Goal: Information Seeking & Learning: Check status

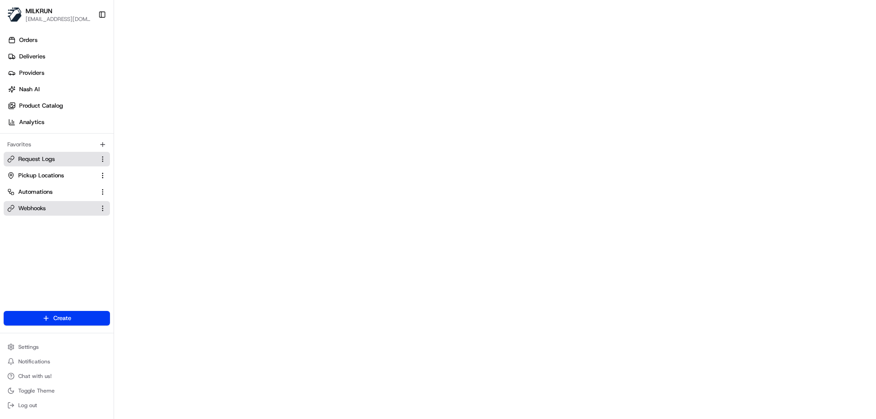
click at [67, 152] on button "Request Logs" at bounding box center [57, 159] width 106 height 15
click at [58, 162] on link "Request Logs" at bounding box center [51, 159] width 88 height 8
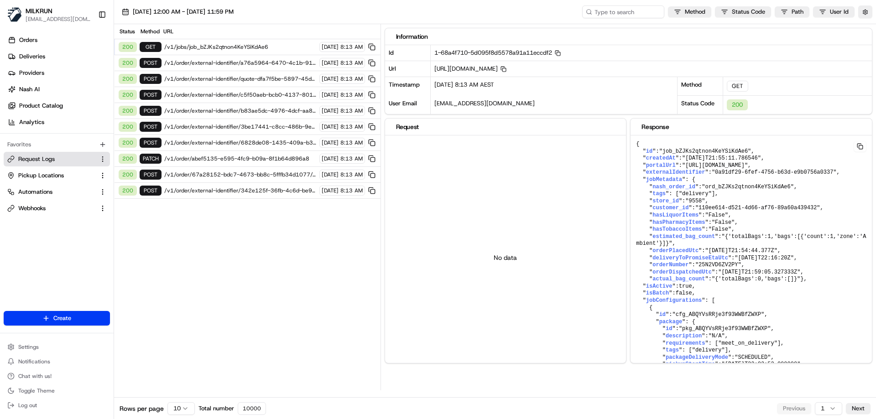
click at [238, 50] on span "/v1/jobs/job_bZJKs2qtnon4KeYSiKdAe6" at bounding box center [240, 46] width 152 height 7
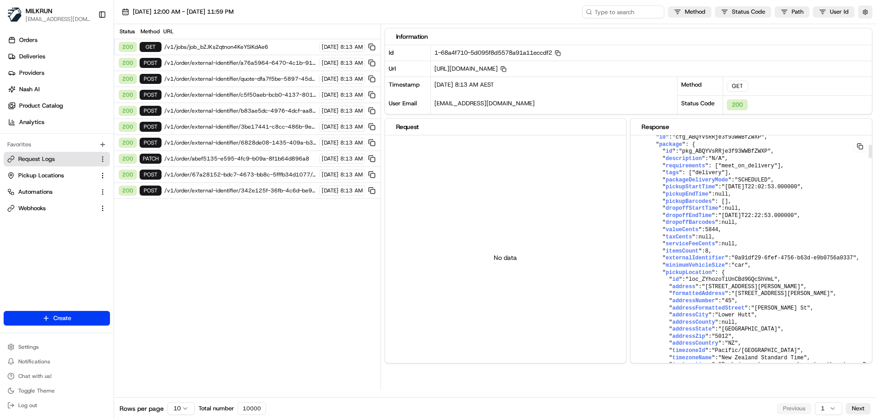
scroll to position [182, 0]
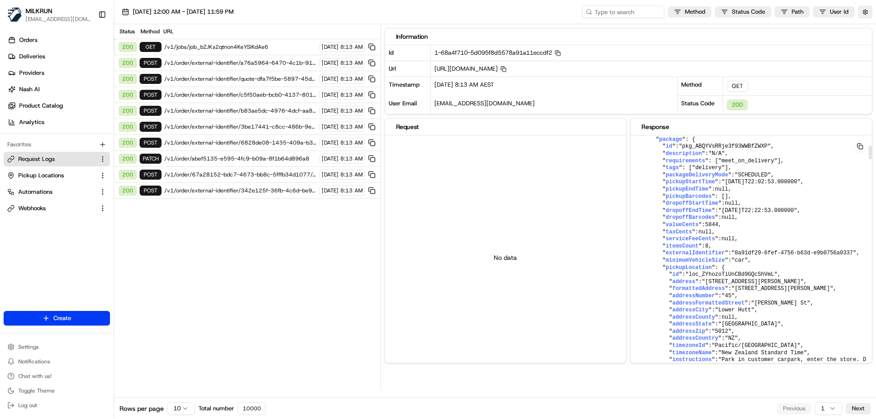
drag, startPoint x: 660, startPoint y: 240, endPoint x: 798, endPoint y: 238, distance: 138.3
click at [691, 185] on span "pickupStartTime" at bounding box center [690, 182] width 49 height 6
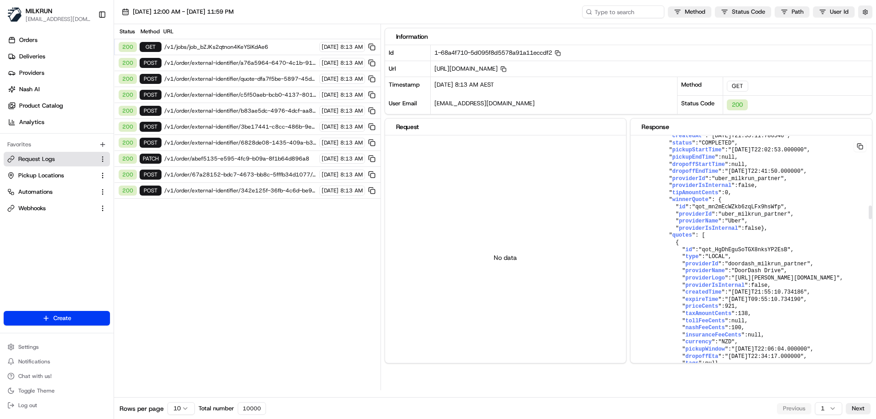
scroll to position [1277, 0]
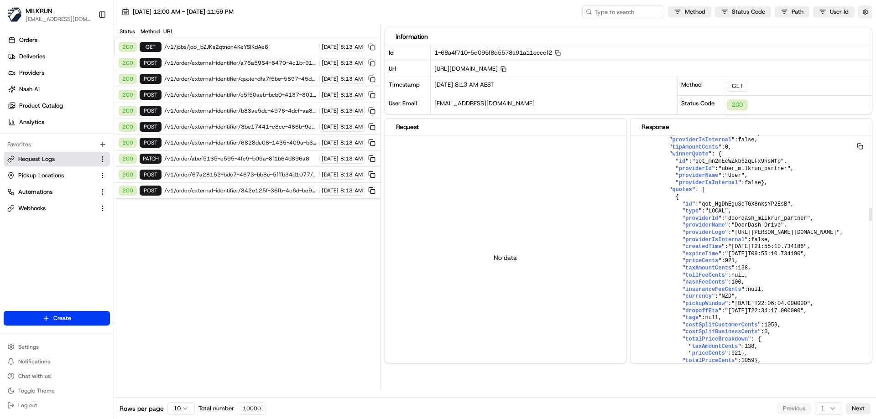
drag, startPoint x: 726, startPoint y: 204, endPoint x: 804, endPoint y: 203, distance: 78.0
click at [804, 108] on span ""[DATE]T22:02:53.000000"" at bounding box center [767, 104] width 79 height 6
copy span "[DATE]T22:02:53.000000"
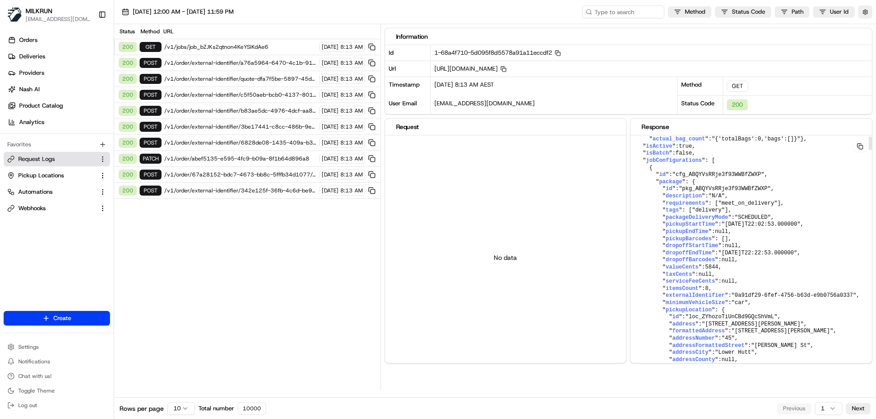
scroll to position [0, 0]
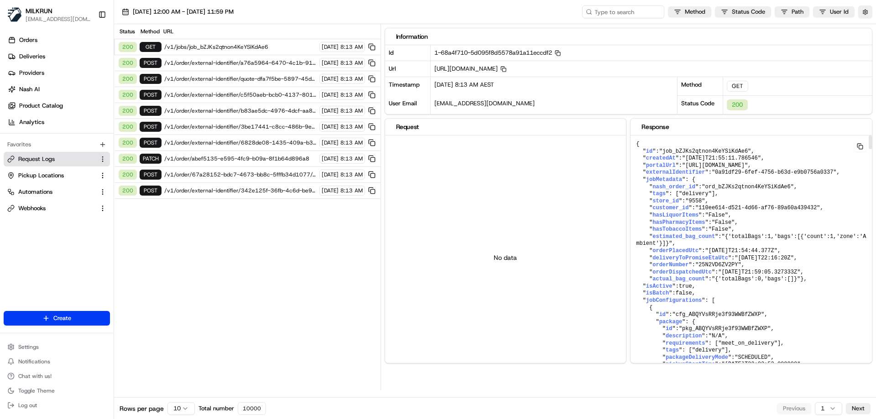
drag, startPoint x: 871, startPoint y: 211, endPoint x: 866, endPoint y: 135, distance: 76.3
click at [869, 136] on div at bounding box center [870, 143] width 3 height 14
click at [714, 190] on span ""ord_bZJKs2qtnon4KeYSiKdAe6"" at bounding box center [748, 187] width 92 height 6
copy span "ord_bZJKs2qtnon4KeYSiKdAe6"
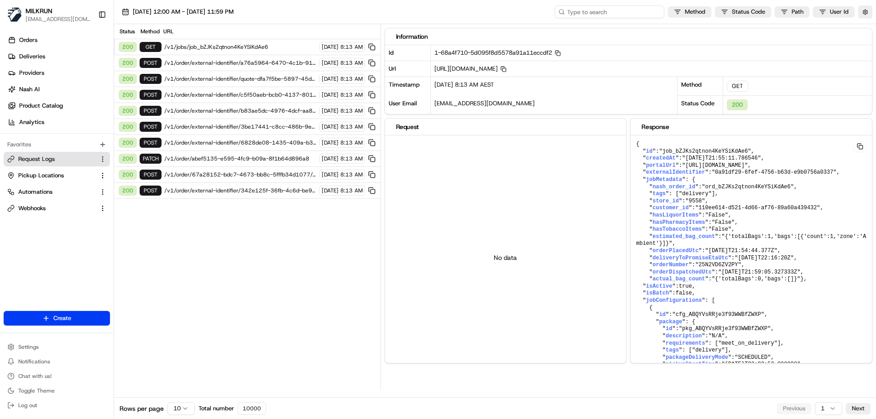
click at [603, 11] on input at bounding box center [609, 11] width 109 height 13
paste input "ord_bZJKs2qtnon4KeYSiKdAe6"
type input "ord_bZJKs2qtnon4KeYSiKdAe6"
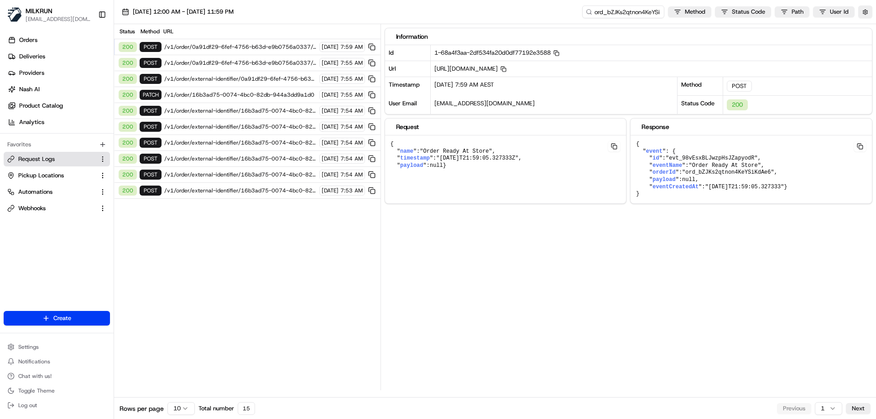
click at [185, 408] on html "MILKRUN [EMAIL_ADDRESS][DOMAIN_NAME] Toggle Sidebar Orders Deliveries Providers…" at bounding box center [438, 209] width 876 height 419
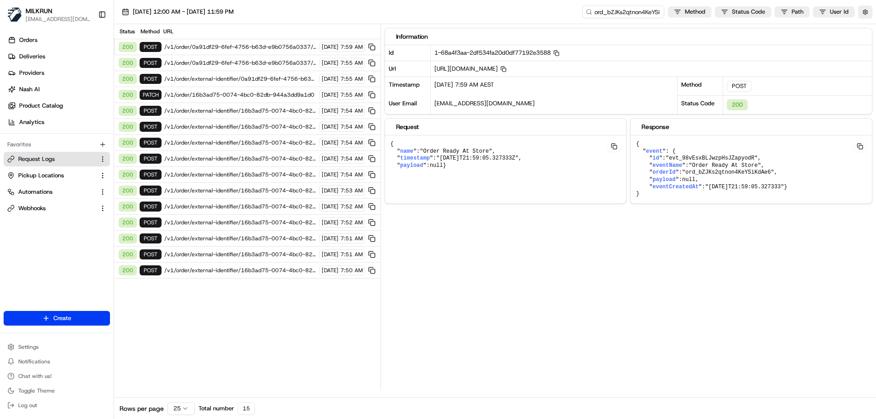
click at [195, 272] on span "/v1/order/external-identifier/16b3ad75-0074-4bc0-82db-944a3dd9a1d0" at bounding box center [240, 270] width 152 height 7
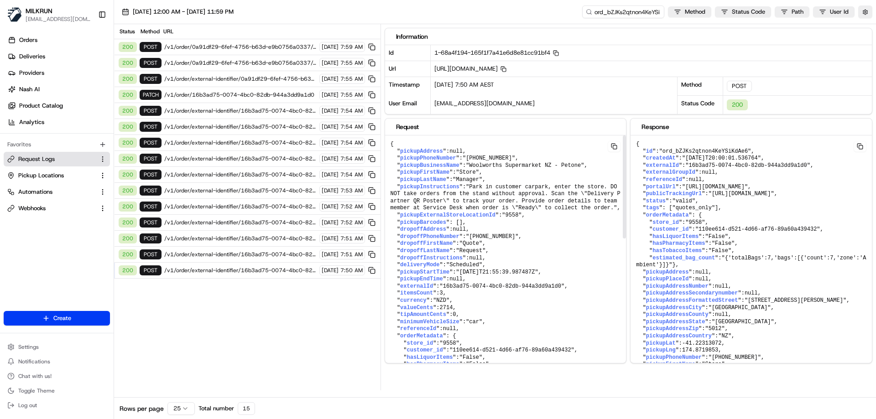
click at [501, 247] on pre "{ " pickupAddress ": null , " pickupPhoneNumber ": "[PHONE_NUMBER]" , " pickupB…" at bounding box center [505, 404] width 241 height 537
click at [516, 186] on span ""Park in customer carpark, enter the store. DO NOT take orders from the stand w…" at bounding box center [506, 198] width 230 height 28
drag, startPoint x: 456, startPoint y: 273, endPoint x: 487, endPoint y: 274, distance: 31.5
click at [487, 274] on span ""[DATE]T21:55:39.987487Z"" at bounding box center [497, 272] width 82 height 6
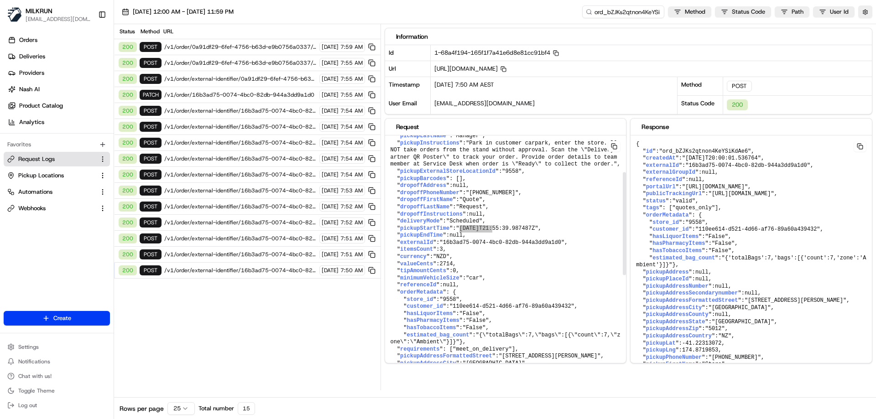
scroll to position [91, 0]
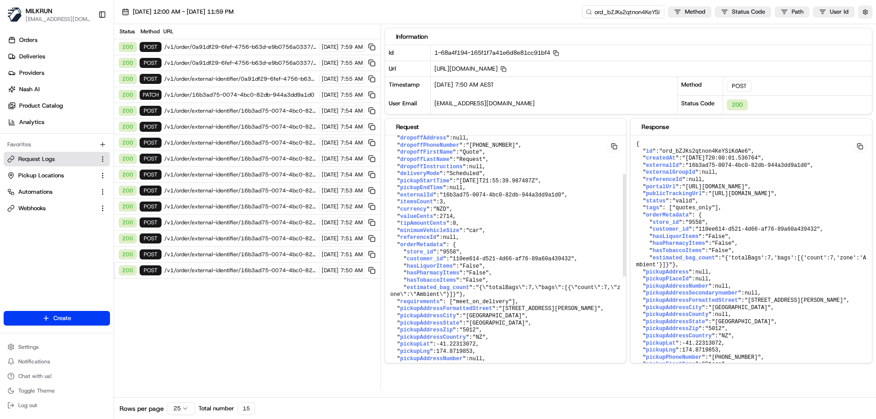
click at [623, 210] on div at bounding box center [624, 225] width 3 height 103
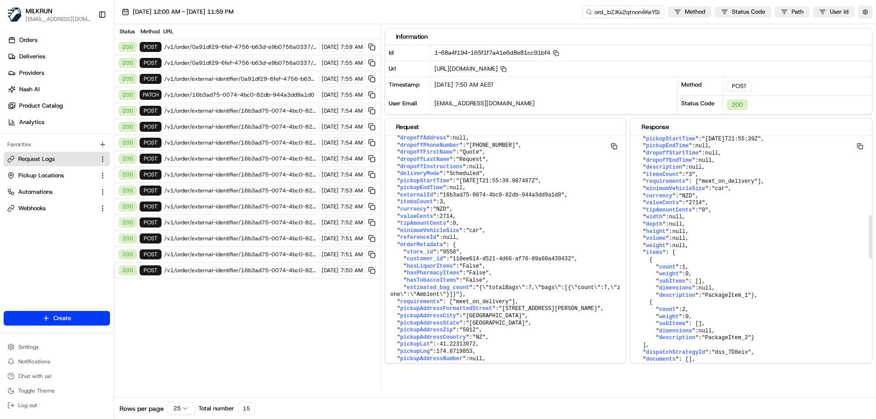
scroll to position [443, 0]
click at [870, 217] on div at bounding box center [870, 237] width 3 height 44
click at [522, 181] on span ""[DATE]T21:55:39.987487Z"" at bounding box center [497, 181] width 82 height 6
drag, startPoint x: 456, startPoint y: 181, endPoint x: 570, endPoint y: 183, distance: 114.1
click at [570, 183] on pre "{ " pickupAddress ": null , " pickupPhoneNumber ": "[PHONE_NUMBER]" , " pickupB…" at bounding box center [505, 312] width 241 height 537
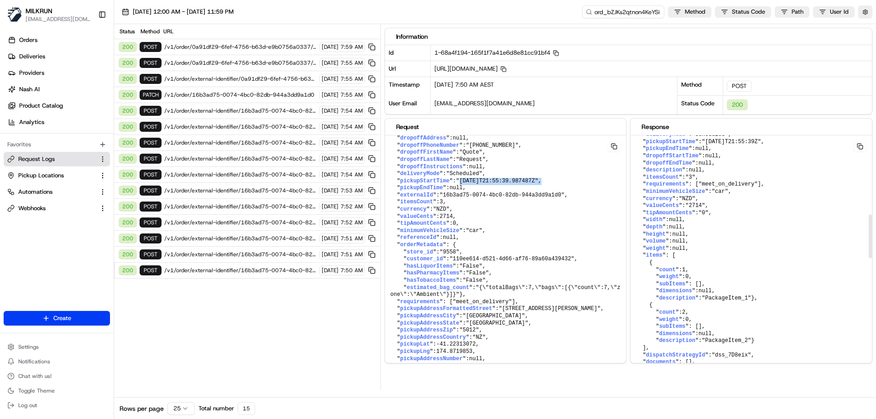
drag, startPoint x: 703, startPoint y: 178, endPoint x: 764, endPoint y: 177, distance: 61.1
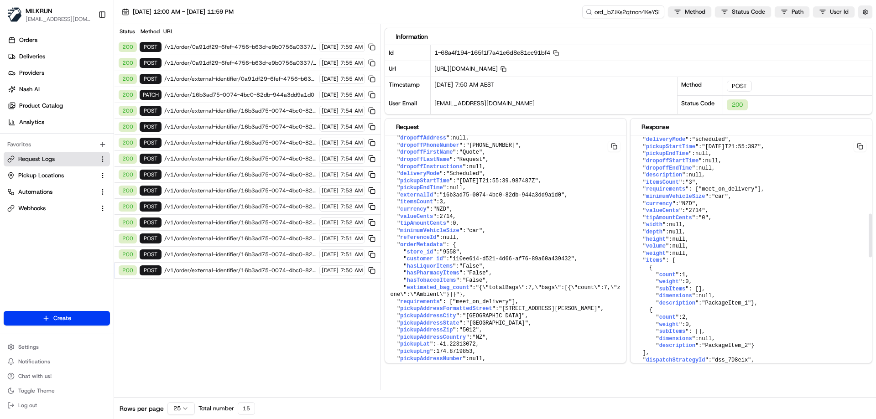
click at [870, 219] on div at bounding box center [870, 236] width 3 height 44
drag, startPoint x: 456, startPoint y: 181, endPoint x: 514, endPoint y: 180, distance: 57.9
click at [514, 180] on span ""[DATE]T21:55:39.987487Z"" at bounding box center [497, 181] width 82 height 6
drag, startPoint x: 703, startPoint y: 182, endPoint x: 760, endPoint y: 181, distance: 56.6
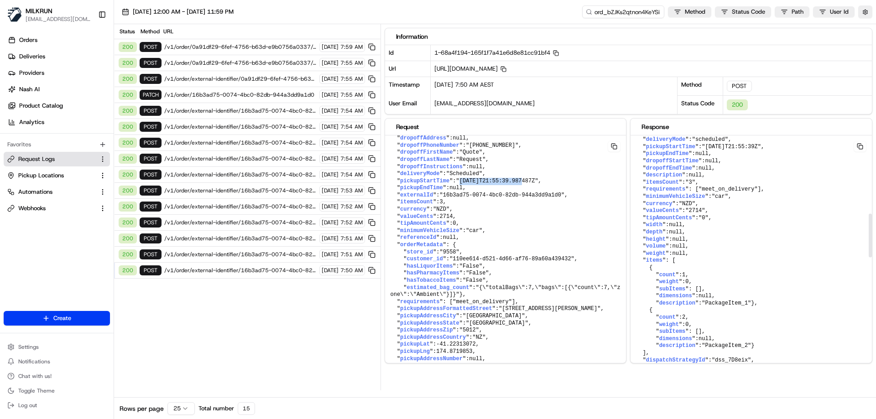
copy span "[DATE]T21:55:39"
click at [266, 48] on span "/v1/order/0a91df29-6fef-4756-b63d-e9b0756a0337/events" at bounding box center [240, 46] width 152 height 7
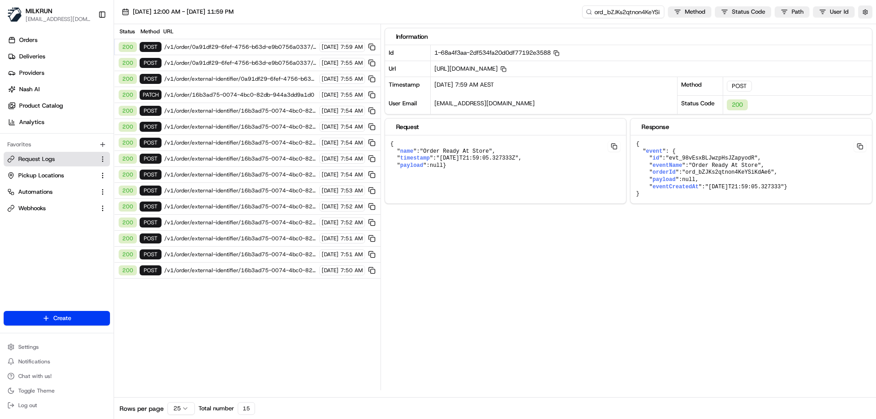
click at [244, 58] on div "200 POST /v1/order/0a91df29-6fef-4756-b63d-e9b0756a0337/autodispatch [DATE] 7:5…" at bounding box center [247, 63] width 266 height 16
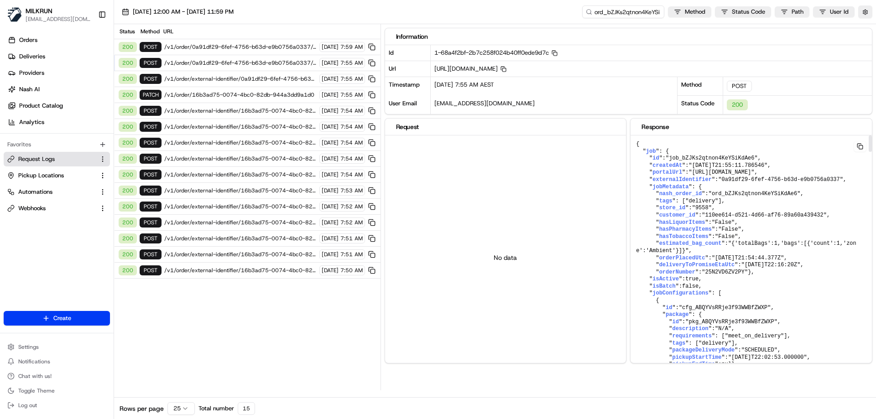
click at [683, 158] on span ""job_bZJKs2qtnon4KeYSiKdAe6"" at bounding box center [712, 158] width 92 height 6
copy span "job_bZJKs2qtnon4KeYSiKdAe6"
click at [600, 11] on input "ord_bZJKs2qtnon4KeYSiKdAe6" at bounding box center [609, 11] width 109 height 13
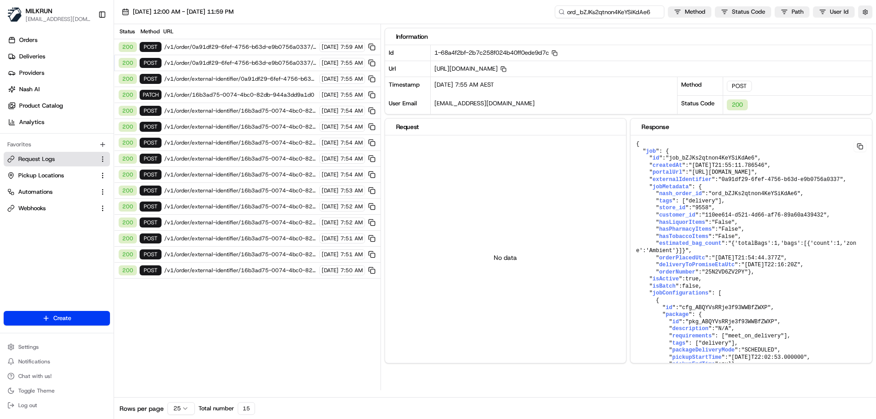
paste input "job"
type input "job_bZJKs2qtnon4KeYSiKdAe6"
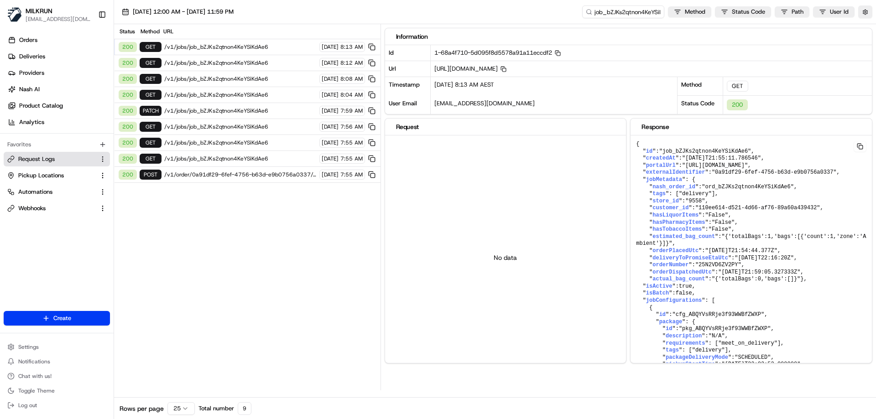
click at [221, 49] on span "/v1/jobs/job_bZJKs2qtnon4KeYSiKdAe6" at bounding box center [240, 46] width 152 height 7
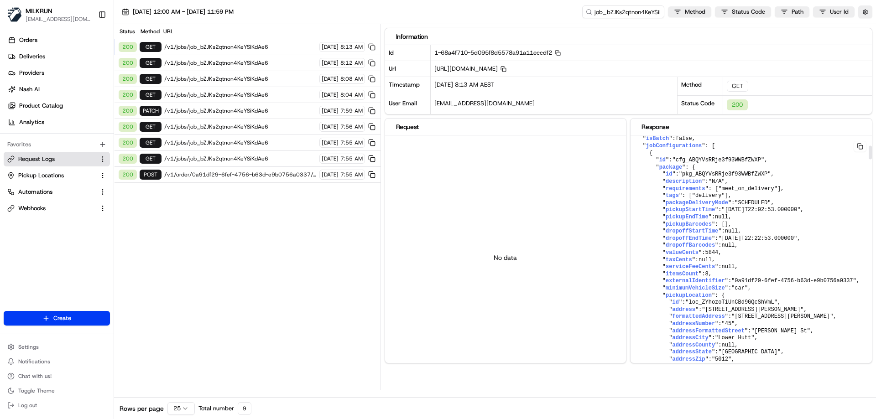
scroll to position [182, 0]
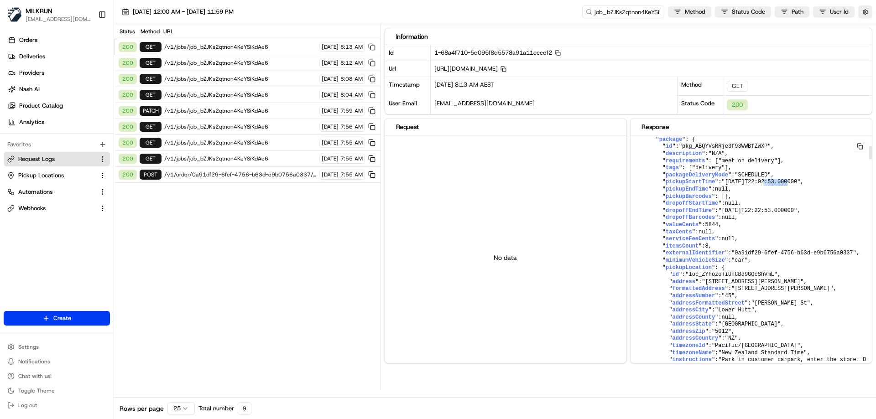
drag, startPoint x: 755, startPoint y: 239, endPoint x: 777, endPoint y: 239, distance: 22.4
click at [777, 185] on span ""[DATE]T22:02:53.000000"" at bounding box center [761, 182] width 79 height 6
click at [222, 174] on span "/v1/order/0a91df29-6fef-4756-b63d-e9b0756a0337/autodispatch" at bounding box center [240, 174] width 152 height 7
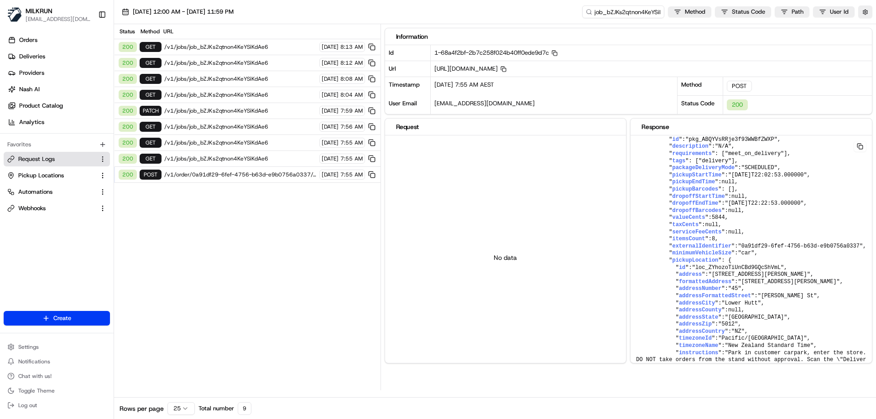
click at [219, 161] on span "/v1/jobs/job_bZJKs2qtnon4KeYSiKdAe6" at bounding box center [240, 158] width 152 height 7
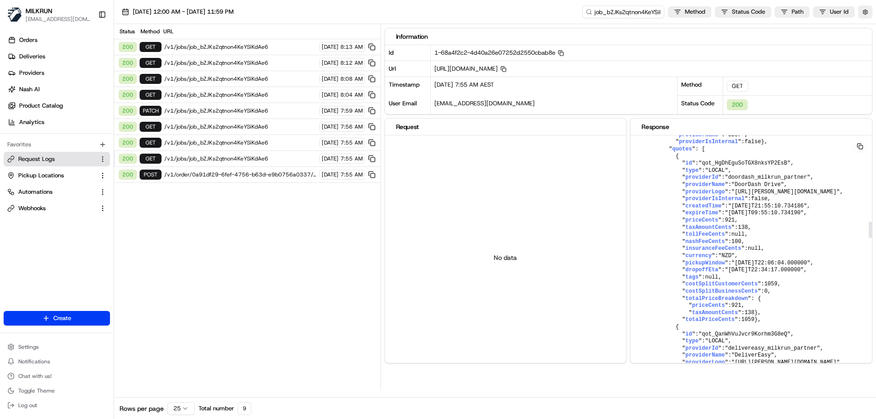
scroll to position [1277, 0]
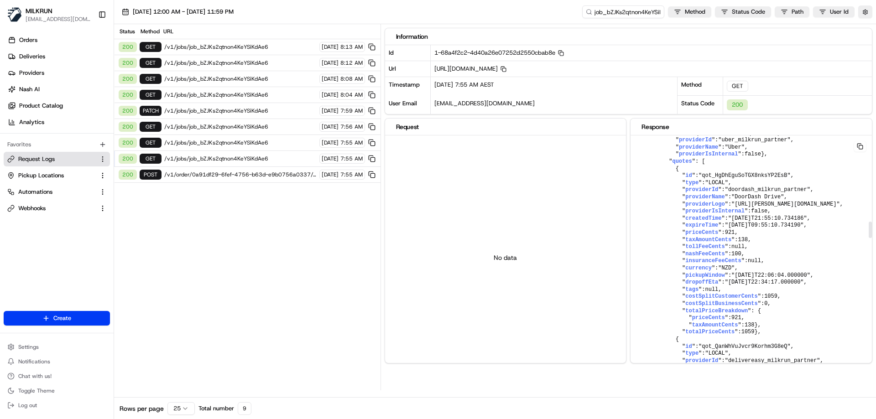
drag, startPoint x: 760, startPoint y: 178, endPoint x: 787, endPoint y: 178, distance: 27.8
click at [787, 79] on span ""[DATE]T22:02:53.000000"" at bounding box center [767, 76] width 79 height 6
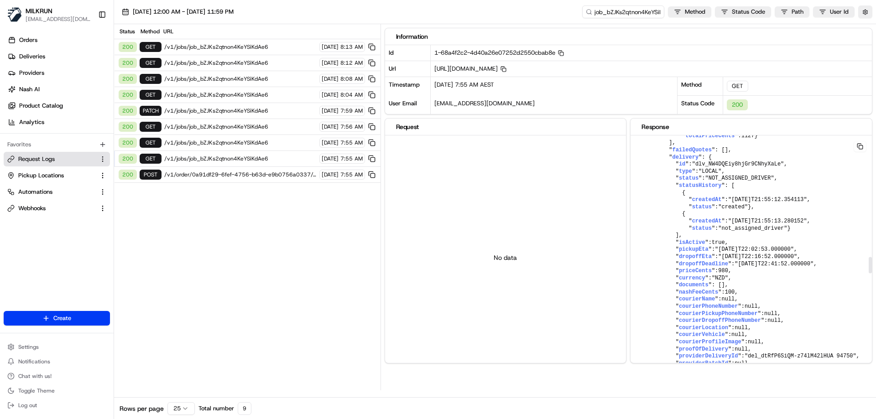
scroll to position [1788, 0]
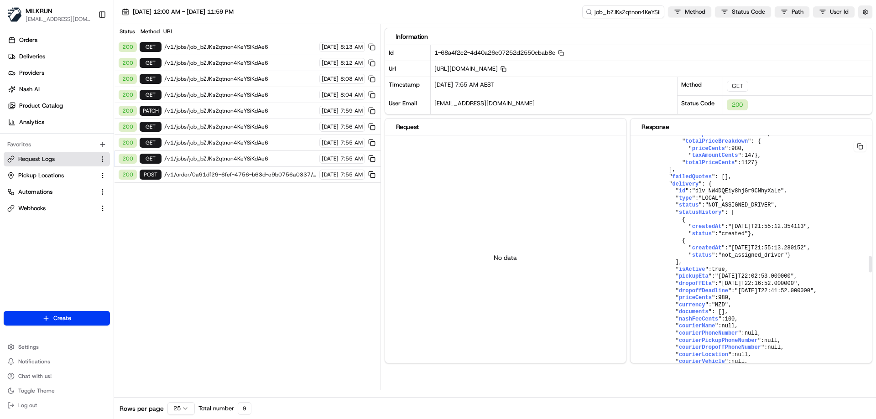
drag, startPoint x: 870, startPoint y: 199, endPoint x: 842, endPoint y: 265, distance: 70.8
click at [869, 265] on div at bounding box center [870, 264] width 3 height 16
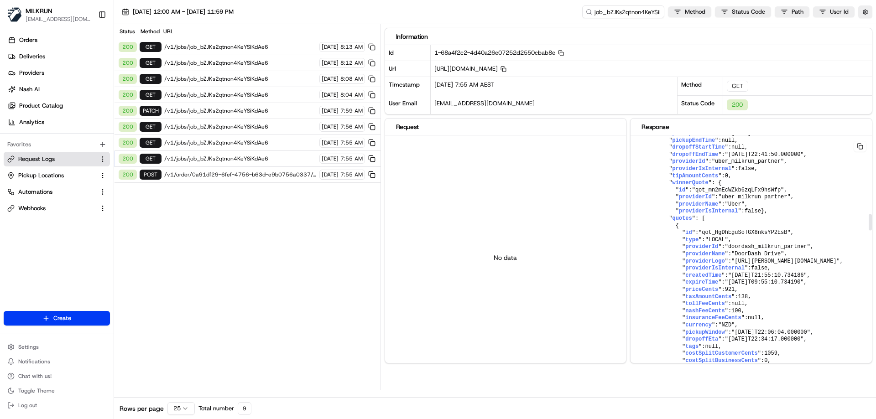
scroll to position [1159, 0]
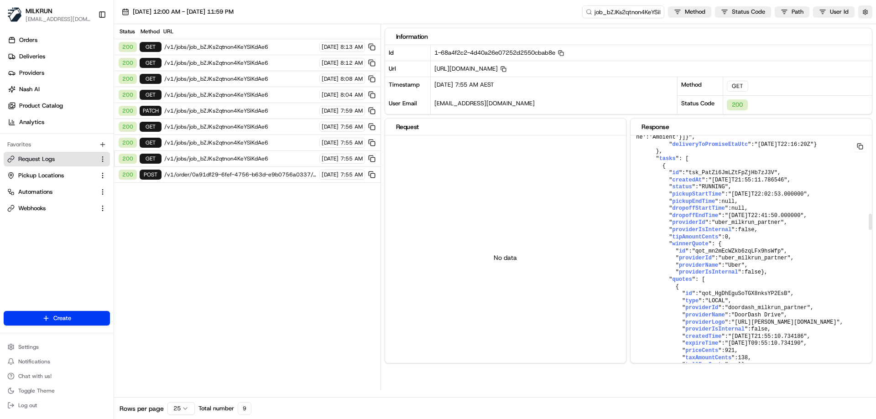
drag, startPoint x: 870, startPoint y: 261, endPoint x: 858, endPoint y: 219, distance: 44.1
click at [869, 219] on div at bounding box center [870, 222] width 3 height 16
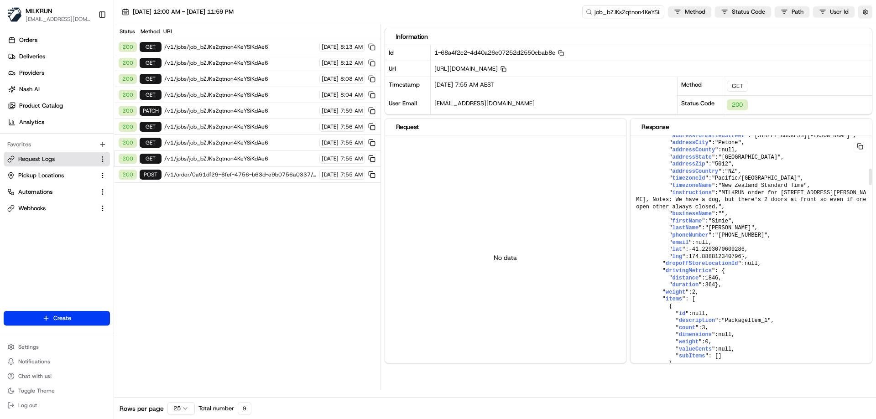
scroll to position [0, 0]
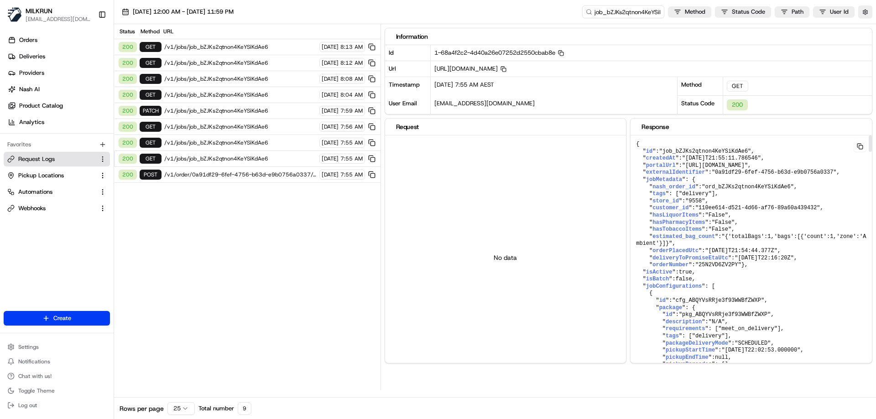
click at [716, 190] on span ""ord_bZJKs2qtnon4KeYSiKdAe6"" at bounding box center [748, 187] width 92 height 6
copy span "ord_bZJKs2qtnon4KeYSiKdAe6"
click at [719, 190] on span ""ord_bZJKs2qtnon4KeYSiKdAe6"" at bounding box center [748, 187] width 92 height 6
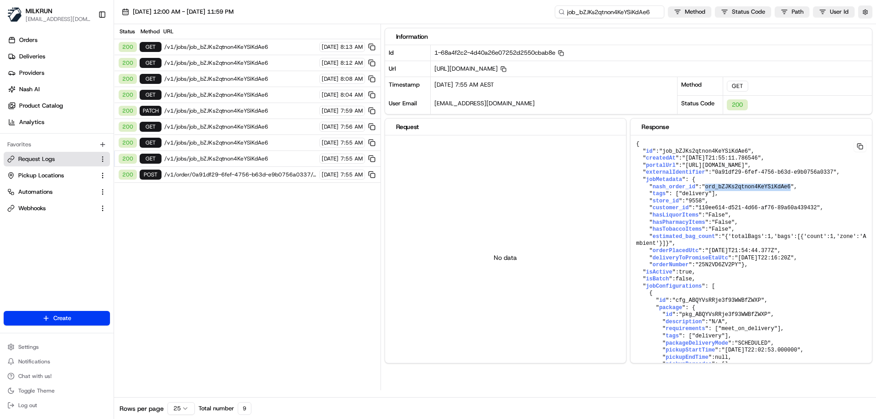
click at [604, 10] on input "job_bZJKs2qtnon4KeYSiKdAe6" at bounding box center [609, 11] width 109 height 13
paste input "ord"
type input "ord_bZJKs2qtnon4KeYSiKdAe6"
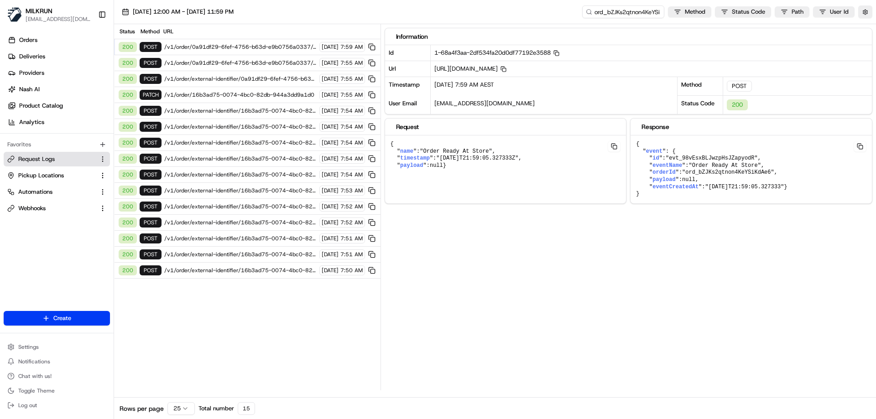
click at [238, 269] on span "/v1/order/external-identifier/16b3ad75-0074-4bc0-82db-944a3dd9a1d0" at bounding box center [240, 270] width 152 height 7
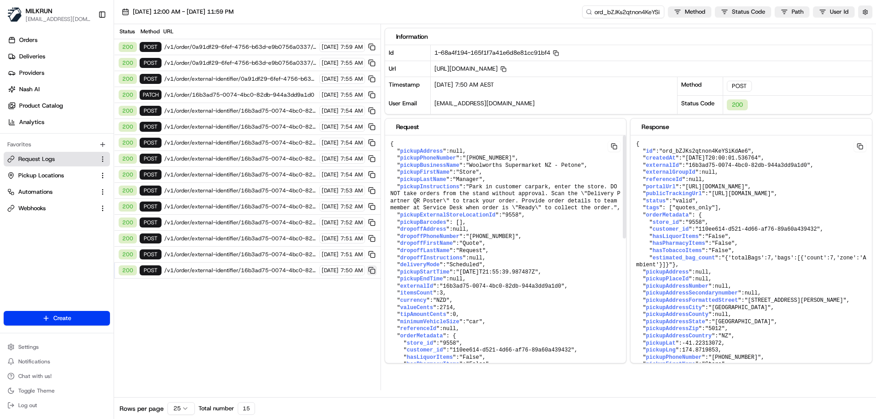
click at [372, 270] on button at bounding box center [372, 271] width 10 height 10
click at [413, 273] on span "pickupStartTime" at bounding box center [424, 272] width 49 height 6
drag, startPoint x: 396, startPoint y: 272, endPoint x: 540, endPoint y: 272, distance: 143.7
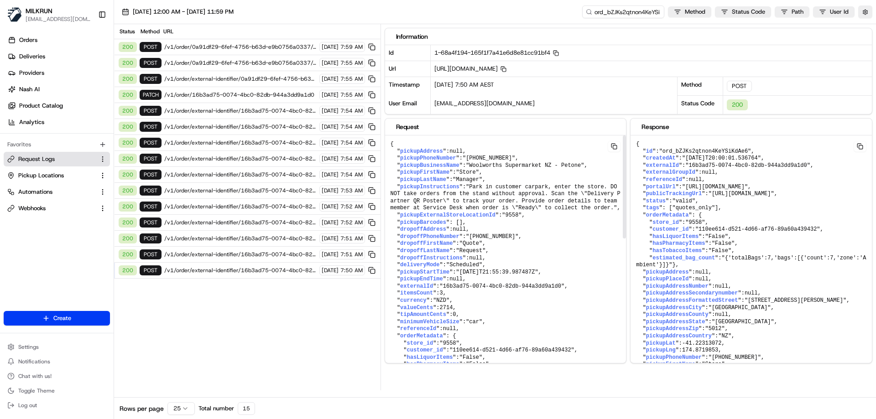
click at [540, 272] on pre "{ " pickupAddress ": null , " pickupPhoneNumber ": "[PHONE_NUMBER]" , " pickupB…" at bounding box center [505, 404] width 241 height 537
click at [219, 78] on span "/v1/order/external-identifier/0a91df29-6fef-4756-b63d-e9b0756a0337" at bounding box center [240, 78] width 152 height 7
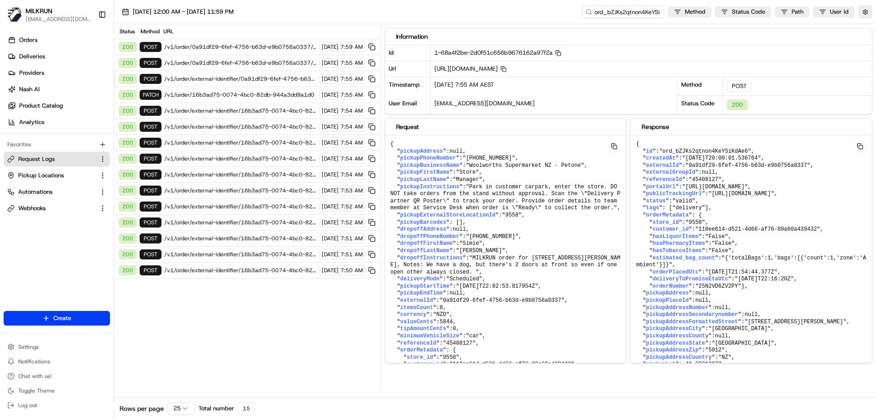
click at [227, 47] on span "/v1/order/0a91df29-6fef-4756-b63d-e9b0756a0337/events" at bounding box center [240, 46] width 152 height 7
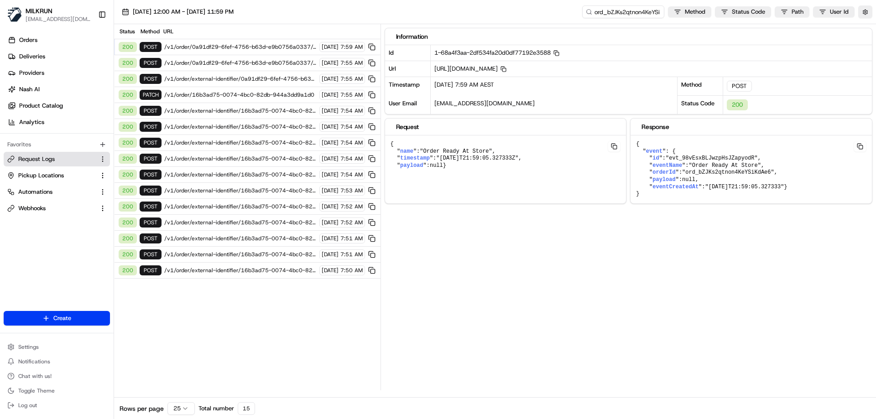
click at [225, 61] on span "/v1/order/0a91df29-6fef-4756-b63d-e9b0756a0337/autodispatch" at bounding box center [240, 62] width 152 height 7
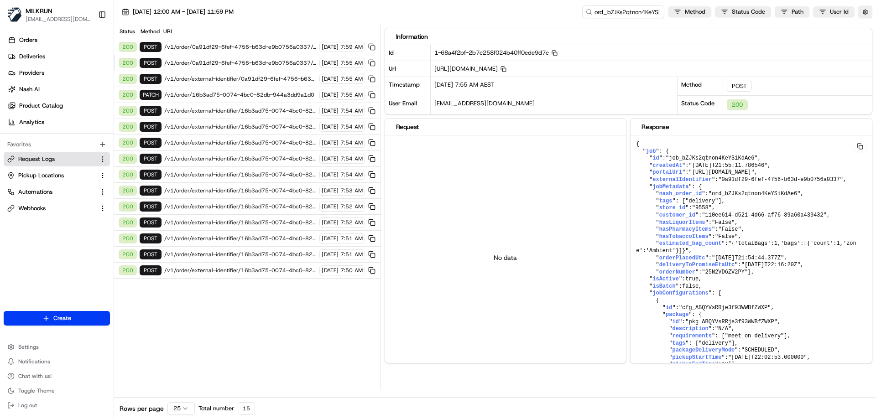
click at [220, 78] on span "/v1/order/external-identifier/0a91df29-6fef-4756-b63d-e9b0756a0337" at bounding box center [240, 78] width 152 height 7
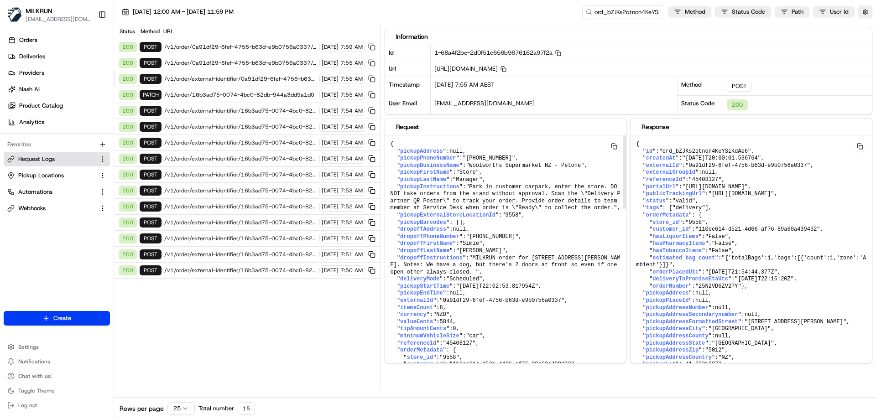
drag, startPoint x: 396, startPoint y: 287, endPoint x: 542, endPoint y: 287, distance: 145.5
copy pre "" pickupStartTime ": "[DATE]T22:02:53.817954Z""
drag, startPoint x: 227, startPoint y: 61, endPoint x: 238, endPoint y: 59, distance: 11.1
click at [227, 61] on span "/v1/order/0a91df29-6fef-4756-b63d-e9b0756a0337/autodispatch" at bounding box center [240, 62] width 152 height 7
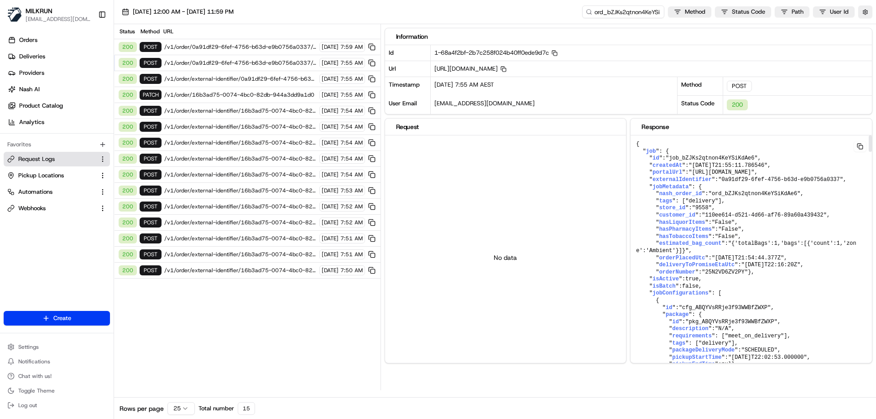
click at [714, 159] on span ""job_bZJKs2qtnon4KeYSiKdAe6"" at bounding box center [712, 158] width 92 height 6
copy span "job_bZJKs2qtnon4KeYSiKdAe6"
click at [605, 10] on input "ord_bZJKs2qtnon4KeYSiKdAe6" at bounding box center [609, 11] width 109 height 13
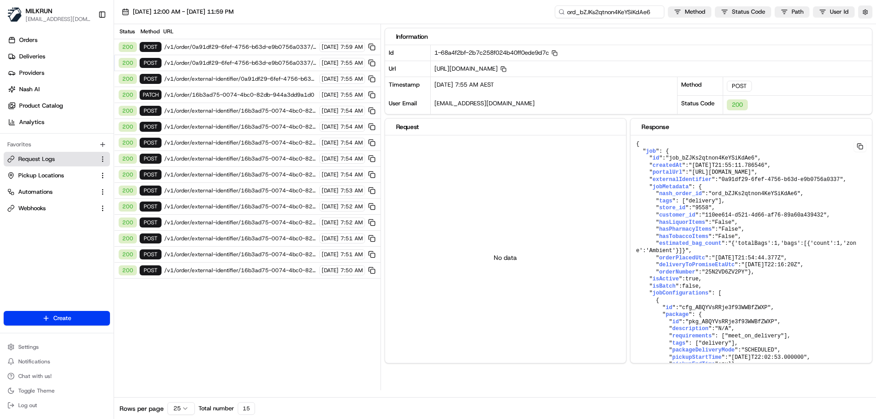
paste input "job"
type input "job_bZJKs2qtnon4KeYSiKdAe6"
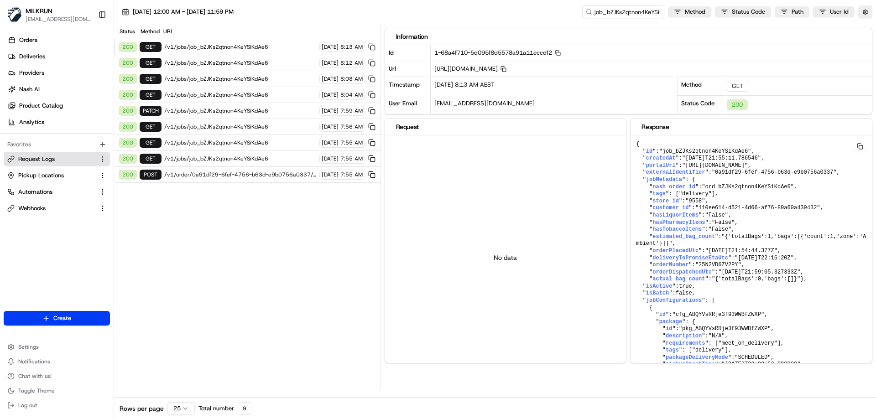
click at [205, 48] on span "/v1/jobs/job_bZJKs2qtnon4KeYSiKdAe6" at bounding box center [240, 46] width 152 height 7
click at [261, 64] on span "/v1/jobs/job_bZJKs2qtnon4KeYSiKdAe6" at bounding box center [240, 62] width 152 height 7
click at [261, 50] on span "/v1/jobs/job_bZJKs2qtnon4KeYSiKdAe6" at bounding box center [240, 46] width 152 height 7
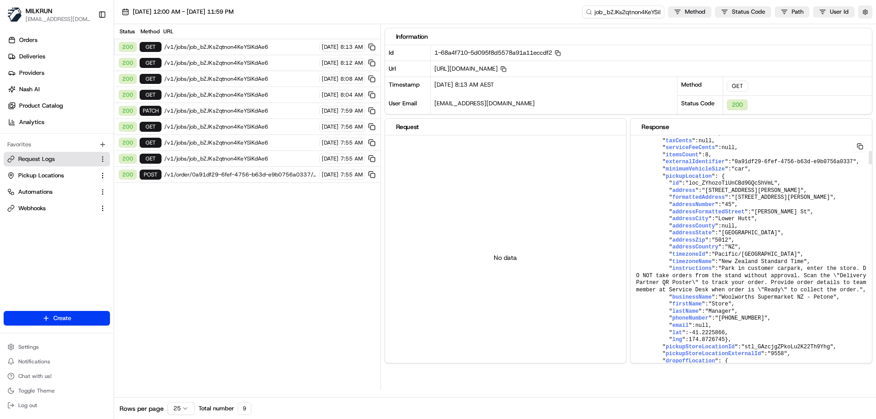
scroll to position [228, 0]
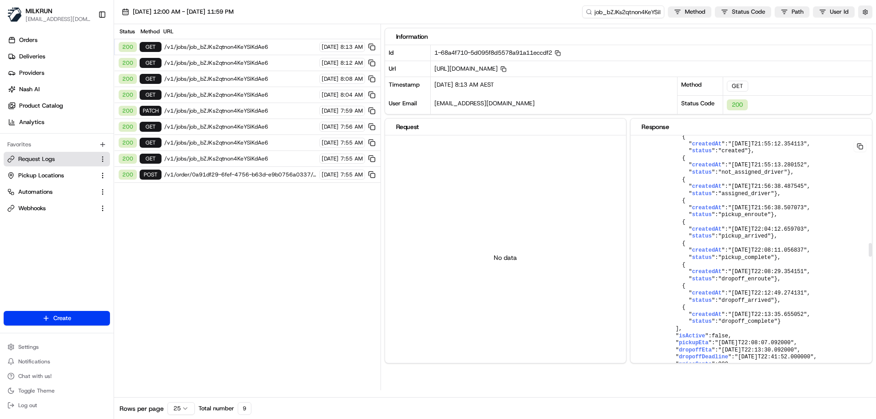
scroll to position [1916, 0]
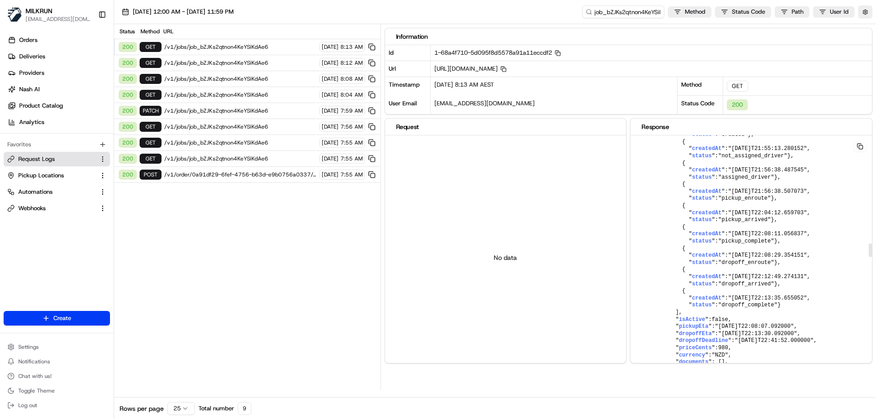
click at [683, 88] on span "delivery" at bounding box center [685, 85] width 26 height 6
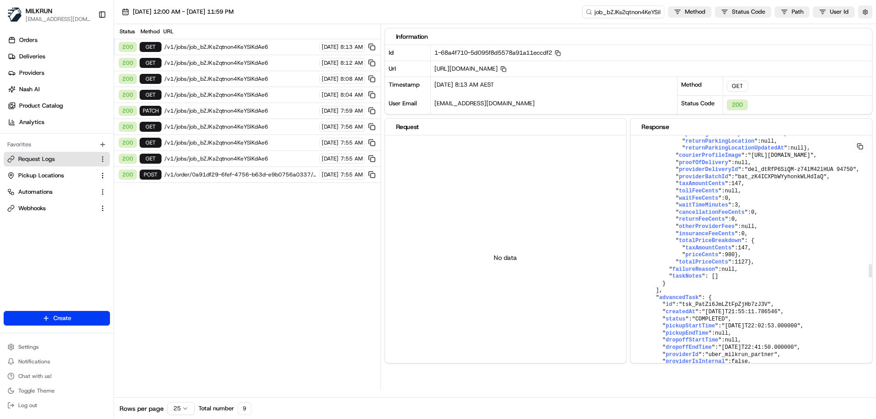
scroll to position [2281, 0]
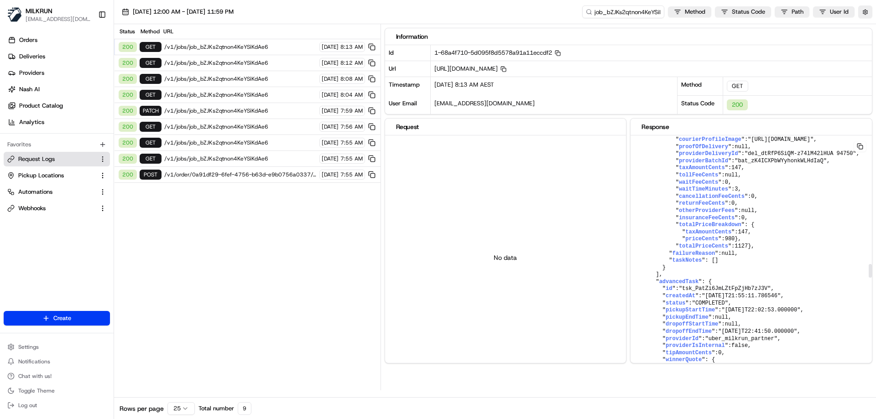
drag, startPoint x: 704, startPoint y: 213, endPoint x: 694, endPoint y: 220, distance: 12.3
drag, startPoint x: 689, startPoint y: 221, endPoint x: 716, endPoint y: 221, distance: 27.4
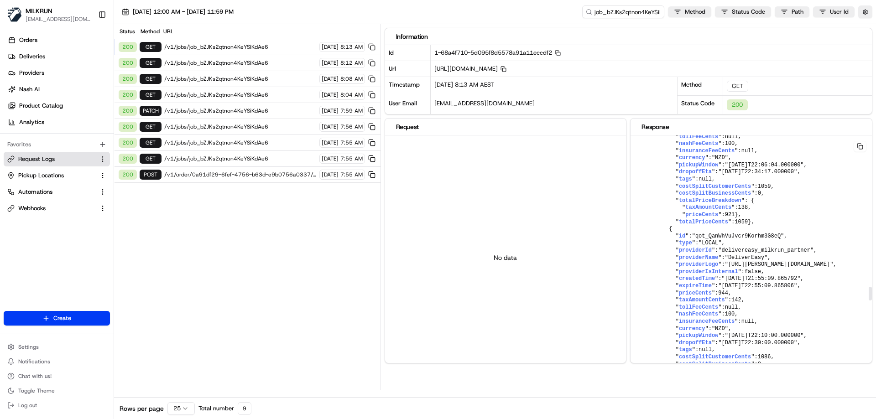
scroll to position [2692, 0]
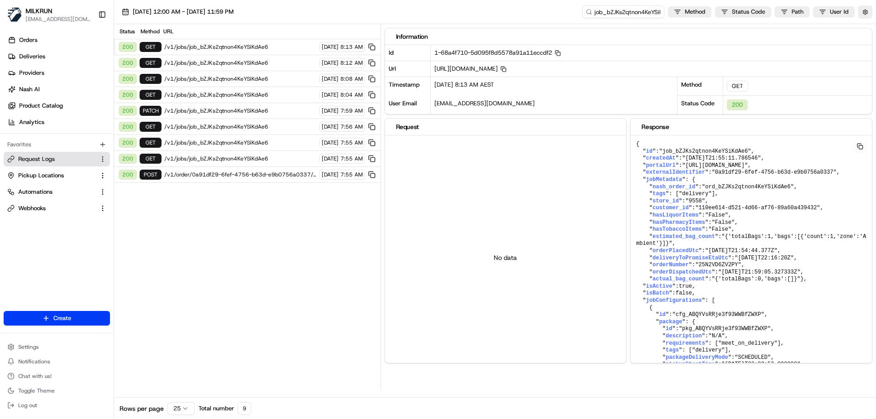
scroll to position [2692, 0]
